Goal: Task Accomplishment & Management: Manage account settings

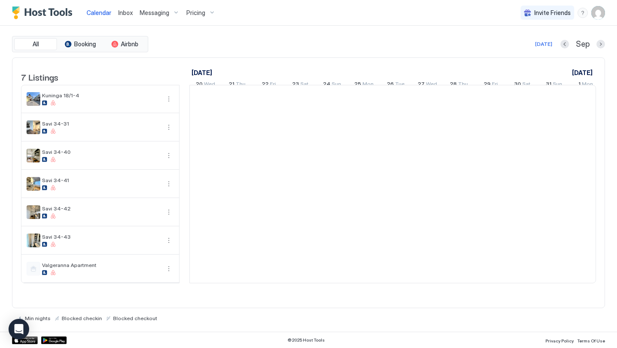
scroll to position [0, 476]
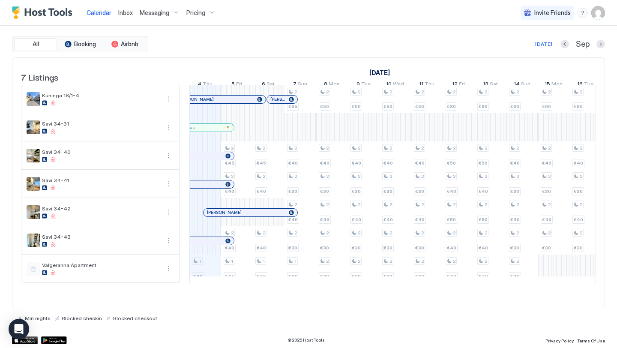
click at [0, 0] on div at bounding box center [0, 0] width 0 height 0
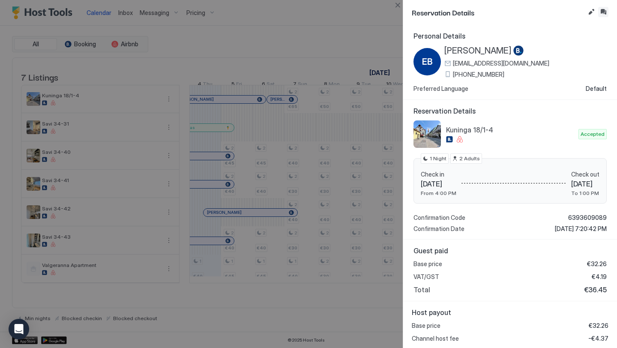
click at [602, 9] on button "Inbox" at bounding box center [604, 12] width 10 height 10
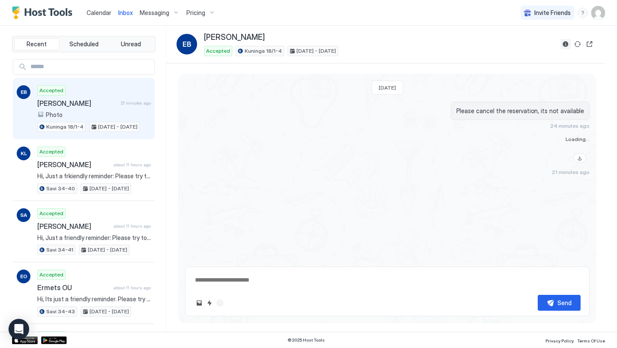
click at [568, 43] on button "Reservation information" at bounding box center [566, 44] width 10 height 10
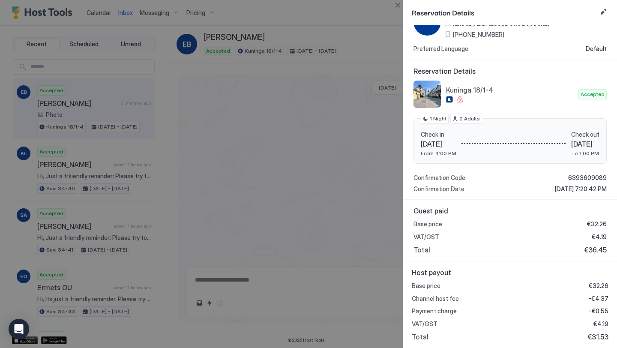
scroll to position [40, 0]
click at [400, 6] on button "Close" at bounding box center [398, 5] width 10 height 10
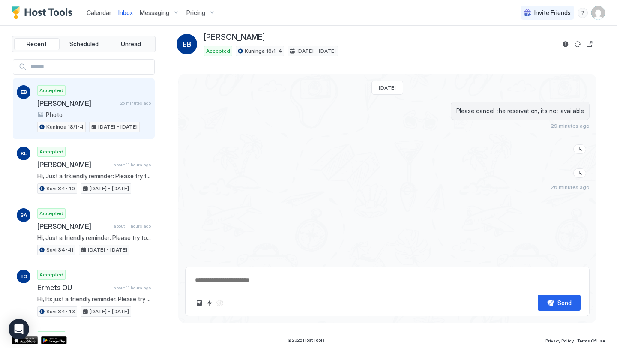
type textarea "*"
click at [46, 6] on div "Calendar Inbox Messaging Pricing" at bounding box center [115, 12] width 207 height 25
click at [46, 13] on img "Host Tools Logo" at bounding box center [44, 12] width 64 height 13
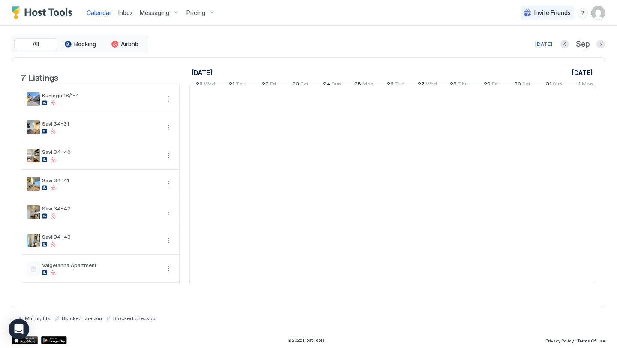
scroll to position [0, 476]
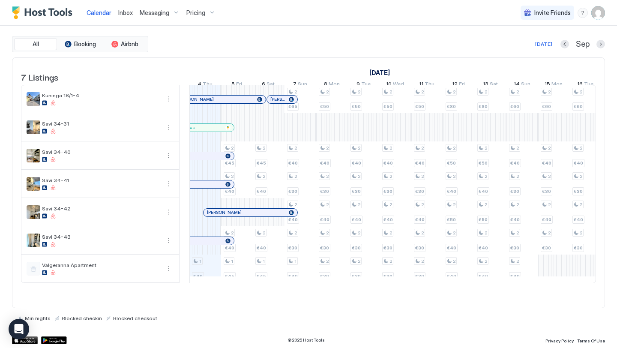
click at [191, 16] on span "Pricing" at bounding box center [195, 13] width 19 height 8
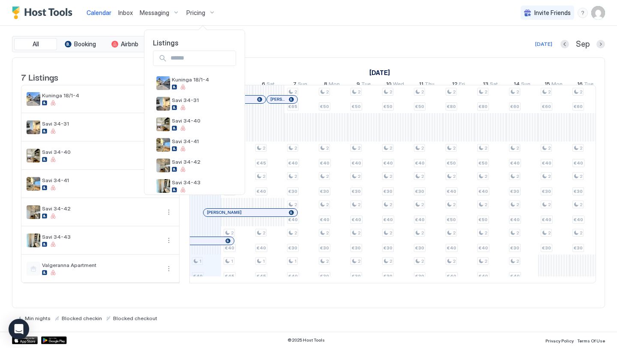
scroll to position [0, 0]
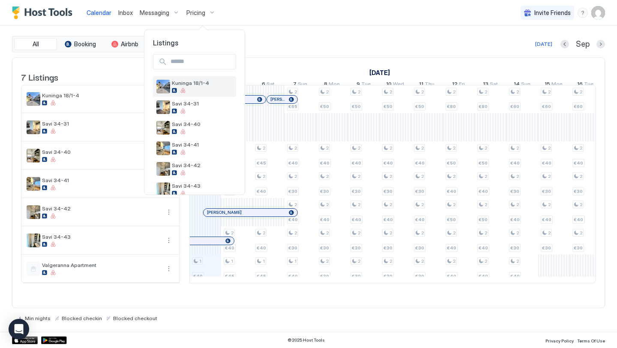
click at [209, 80] on span "Kuninga 18/1-4" at bounding box center [202, 83] width 61 height 6
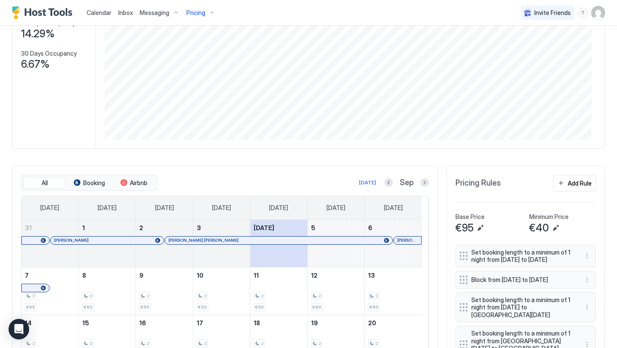
scroll to position [126, 0]
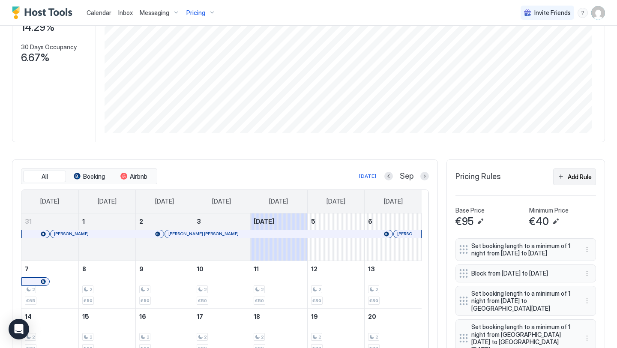
click at [562, 185] on button "Add Rule" at bounding box center [574, 176] width 43 height 17
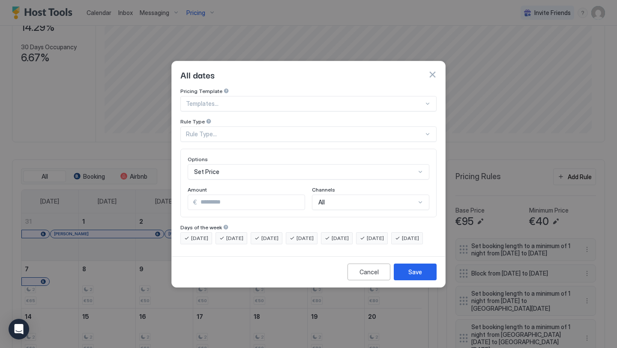
click at [226, 130] on div "Rule Type..." at bounding box center [305, 134] width 238 height 8
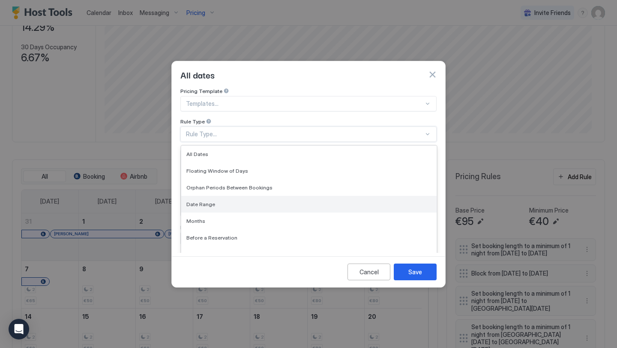
click at [209, 201] on span "Date Range" at bounding box center [200, 204] width 29 height 6
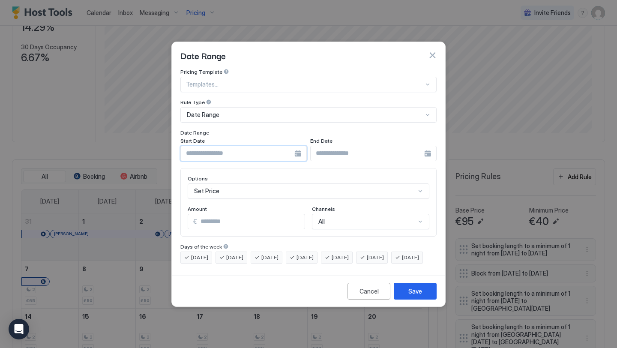
click at [266, 151] on input "Input Field" at bounding box center [238, 153] width 114 height 15
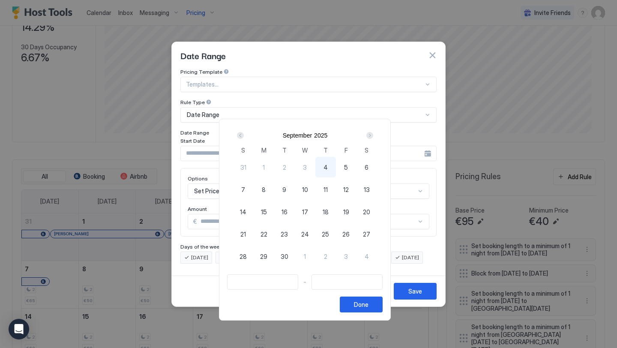
click at [366, 166] on div "6" at bounding box center [367, 167] width 21 height 21
type input "**********"
click at [266, 189] on span "8" at bounding box center [264, 189] width 4 height 9
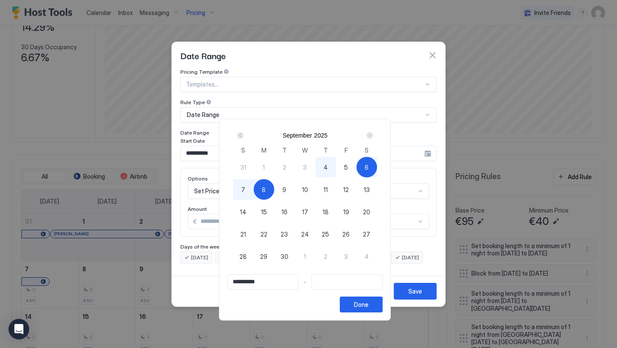
type input "**********"
click at [382, 306] on button "Done" at bounding box center [361, 305] width 43 height 16
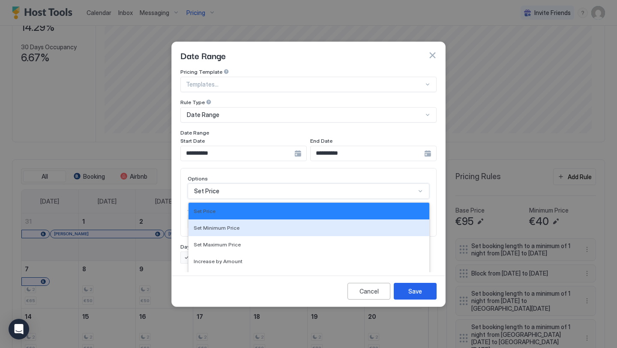
click at [241, 183] on div "Set Minimum Price, 2 of 17. 17 results available. Use Up and Down to choose opt…" at bounding box center [309, 190] width 242 height 15
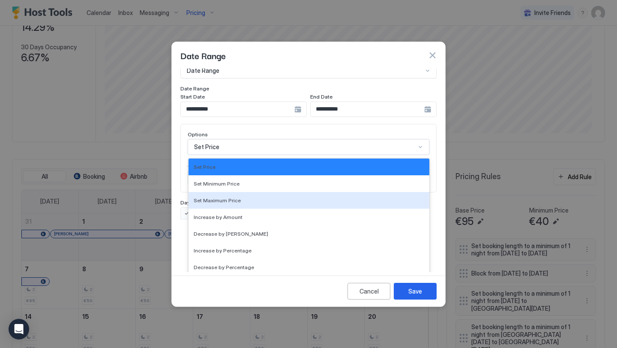
scroll to position [156, 0]
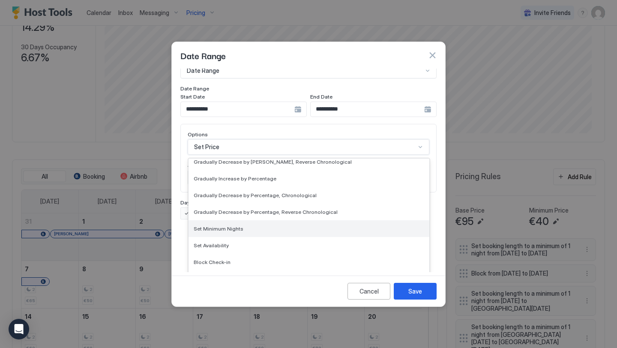
click at [195, 226] on span "Set Minimum Nights" at bounding box center [219, 229] width 50 height 6
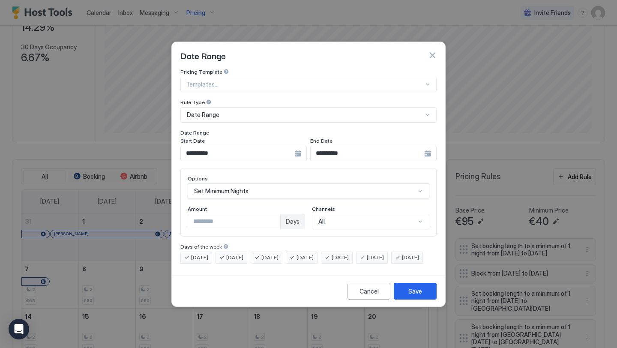
scroll to position [0, 0]
type input "*"
click at [274, 214] on input "*" at bounding box center [234, 221] width 92 height 15
click at [421, 296] on div "Save" at bounding box center [416, 291] width 14 height 9
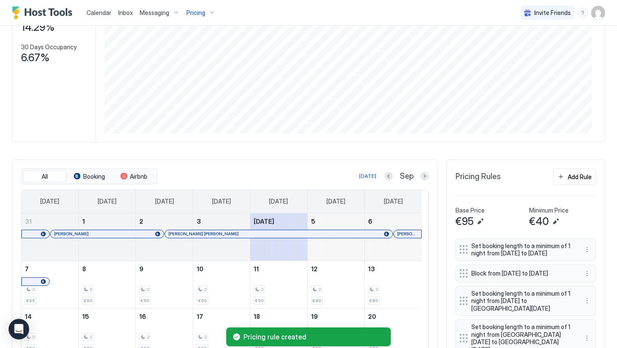
scroll to position [258, 0]
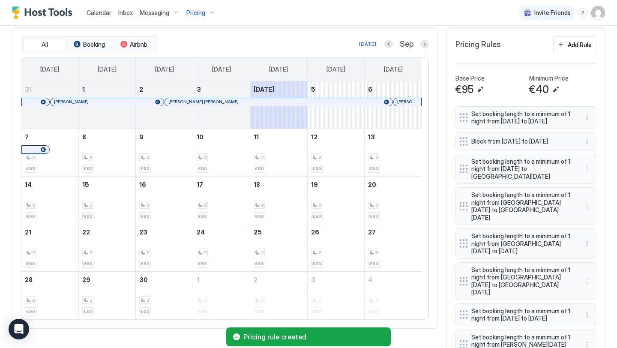
click at [409, 105] on div at bounding box center [408, 102] width 7 height 7
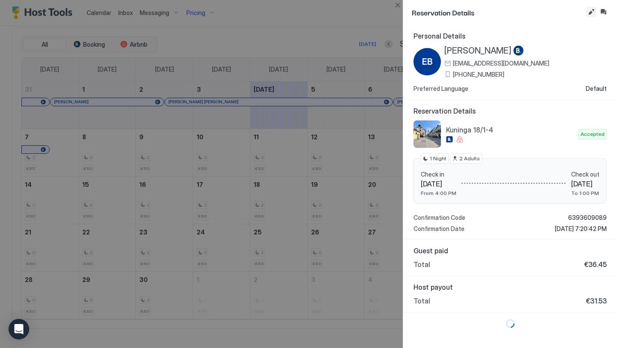
click at [590, 13] on button "Edit reservation" at bounding box center [592, 12] width 10 height 10
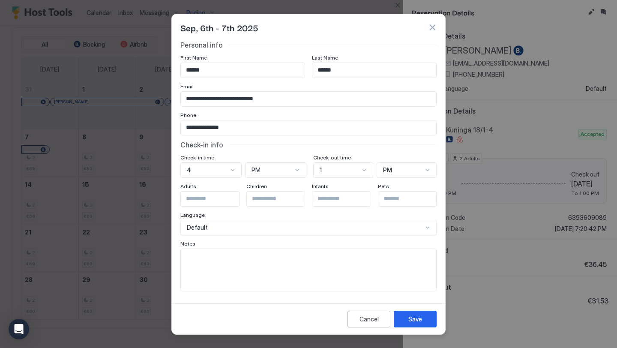
click at [433, 26] on button "button" at bounding box center [432, 27] width 9 height 9
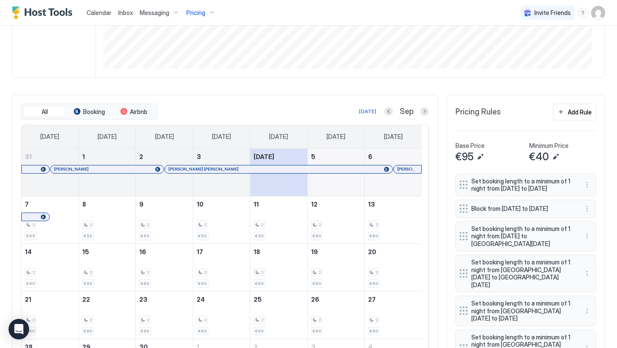
scroll to position [192, 0]
click at [98, 10] on span "Calendar" at bounding box center [99, 12] width 25 height 7
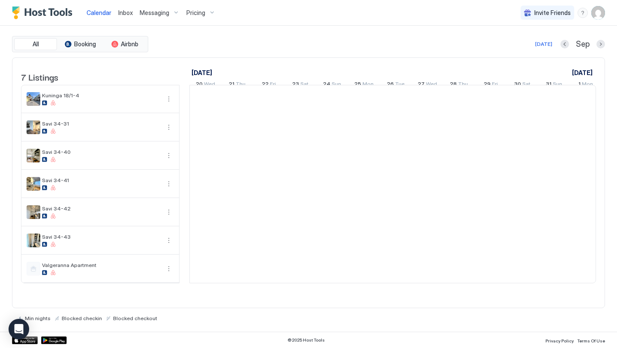
scroll to position [0, 476]
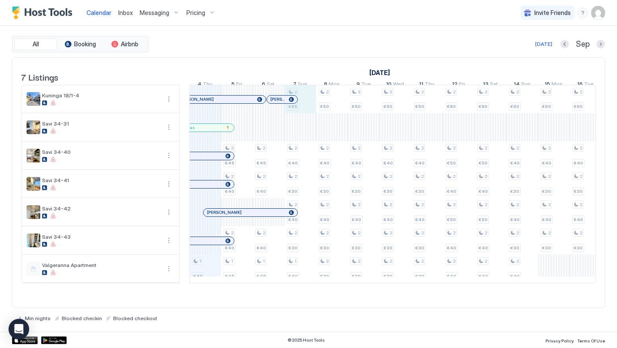
click at [308, 99] on div "1 €40 2 €45 2 €40 2 €40 1 €45 2 €45 2 €40 2 €40 1 €45 2 €65 2 €40 2 €30 2 €40 2…" at bounding box center [554, 184] width 1681 height 198
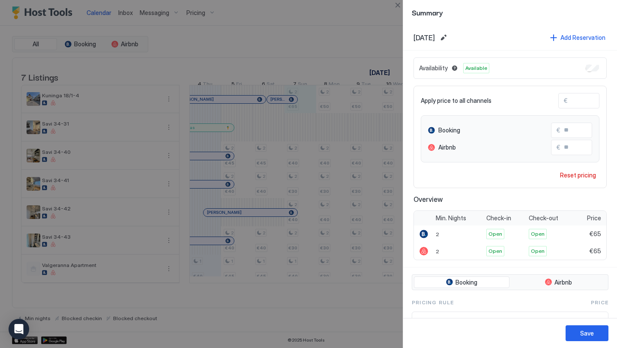
click at [587, 104] on input "**" at bounding box center [602, 100] width 69 height 15
type input "*"
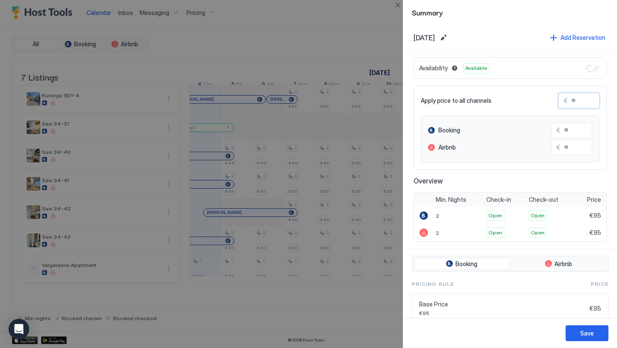
type input "*"
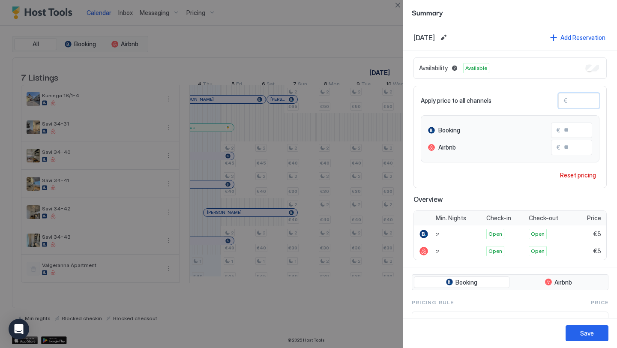
type input "**"
click at [571, 331] on button "Save" at bounding box center [587, 333] width 43 height 16
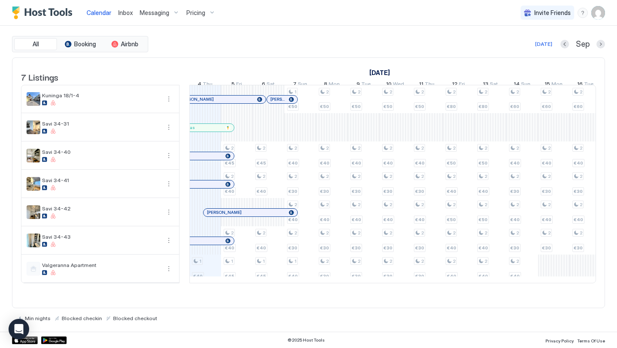
click at [283, 103] on div at bounding box center [284, 99] width 7 height 7
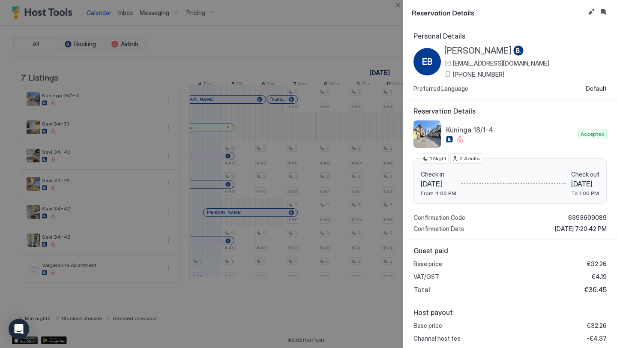
click at [384, 15] on div at bounding box center [308, 174] width 617 height 348
click at [397, 6] on button "Close" at bounding box center [398, 5] width 10 height 10
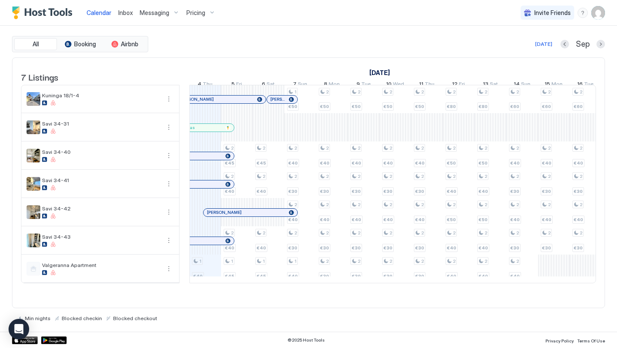
click at [198, 10] on span "Pricing" at bounding box center [195, 13] width 19 height 8
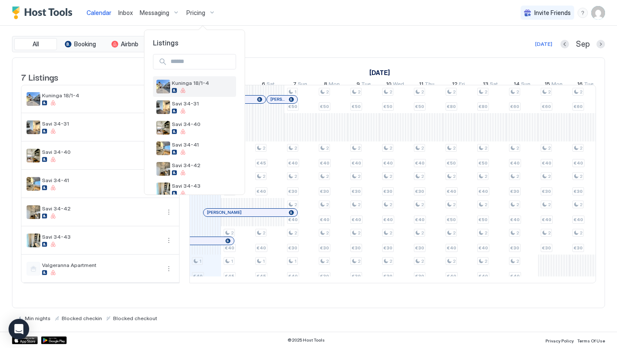
click at [192, 81] on span "Kuninga 18/1-4" at bounding box center [202, 83] width 61 height 6
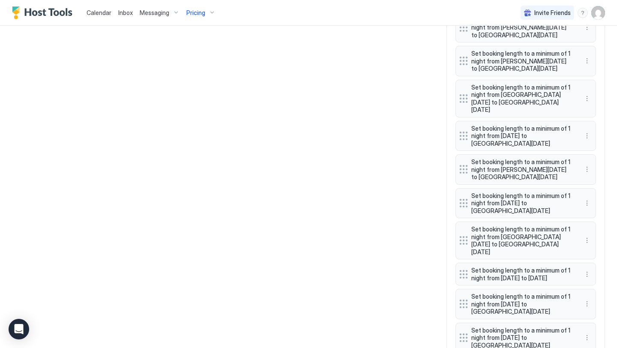
scroll to position [751, 0]
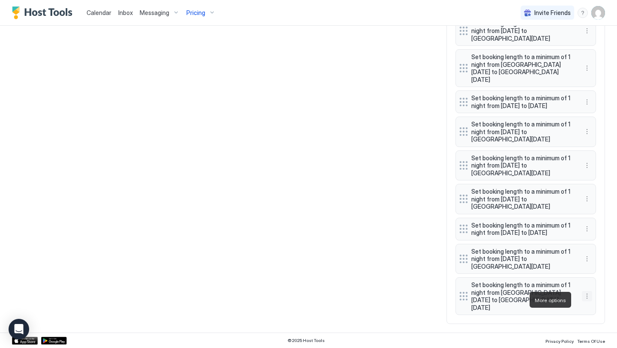
click at [582, 298] on button "More options" at bounding box center [587, 296] width 10 height 10
click at [593, 337] on span "Delete" at bounding box center [597, 339] width 16 height 6
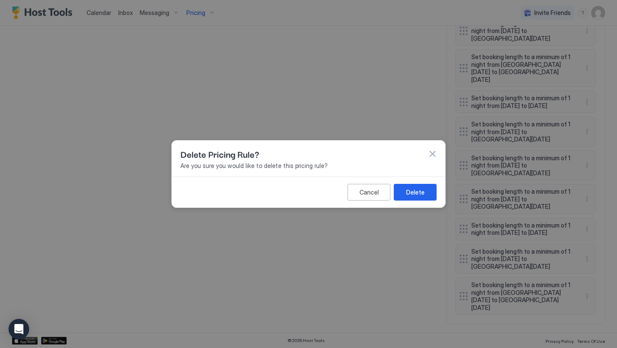
click at [412, 196] on div "Delete" at bounding box center [415, 192] width 18 height 9
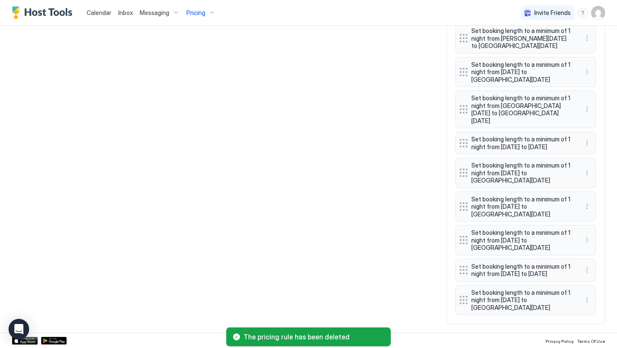
scroll to position [718, 0]
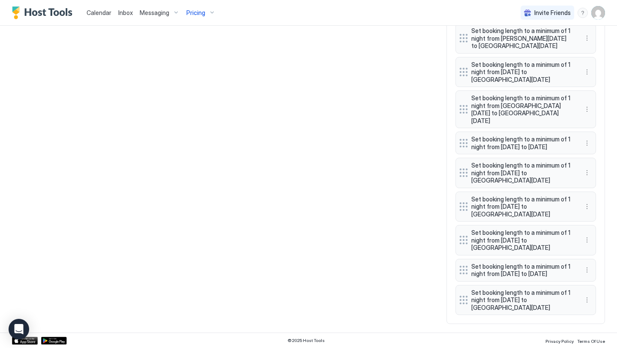
click at [96, 7] on div "Calendar" at bounding box center [99, 13] width 32 height 16
click at [55, 16] on img "Host Tools Logo" at bounding box center [44, 12] width 64 height 13
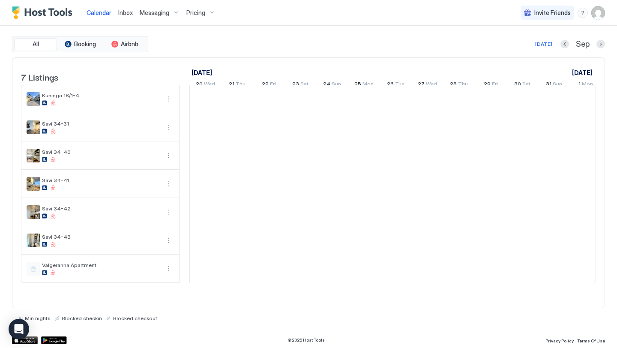
scroll to position [0, 476]
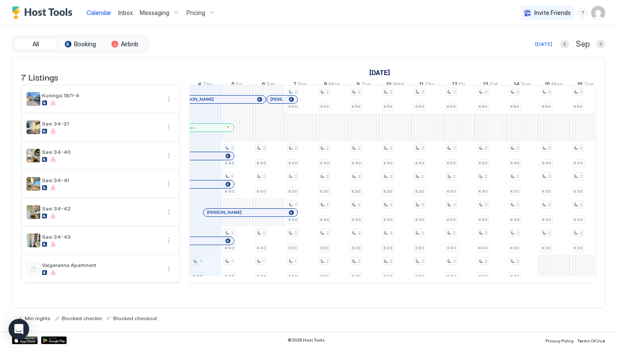
click at [274, 94] on div "[PERSON_NAME]" at bounding box center [269, 91] width 32 height 9
click at [204, 14] on div "Pricing" at bounding box center [201, 13] width 36 height 15
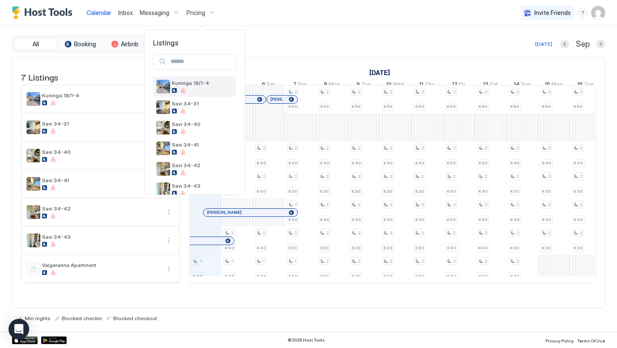
click at [197, 84] on span "Kuninga 18/1-4" at bounding box center [202, 83] width 61 height 6
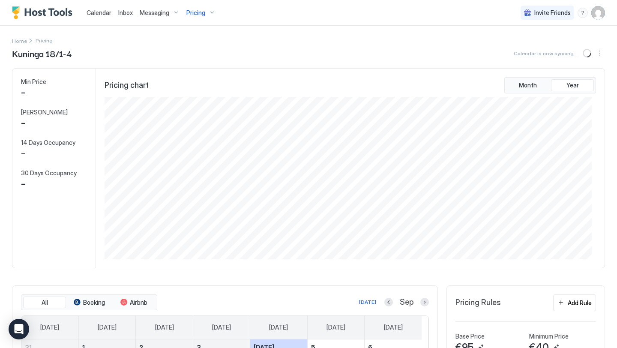
scroll to position [162, 487]
click at [584, 52] on button "Sync prices" at bounding box center [588, 53] width 10 height 10
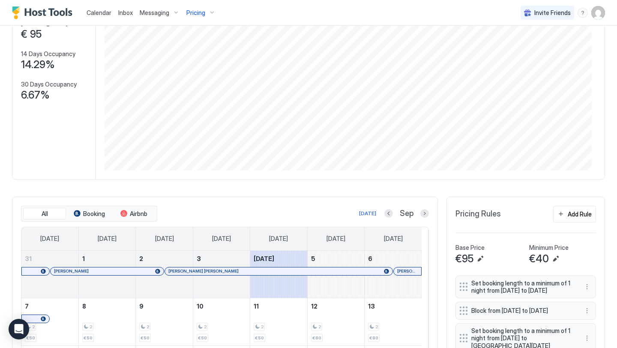
drag, startPoint x: 617, startPoint y: 42, endPoint x: 617, endPoint y: 72, distance: 29.6
click at [617, 72] on div "Calendar Inbox Messaging Pricing Invite Friends RS Home Pricing Kuninga 18/1-4 …" at bounding box center [308, 174] width 617 height 348
